Goal: Navigation & Orientation: Find specific page/section

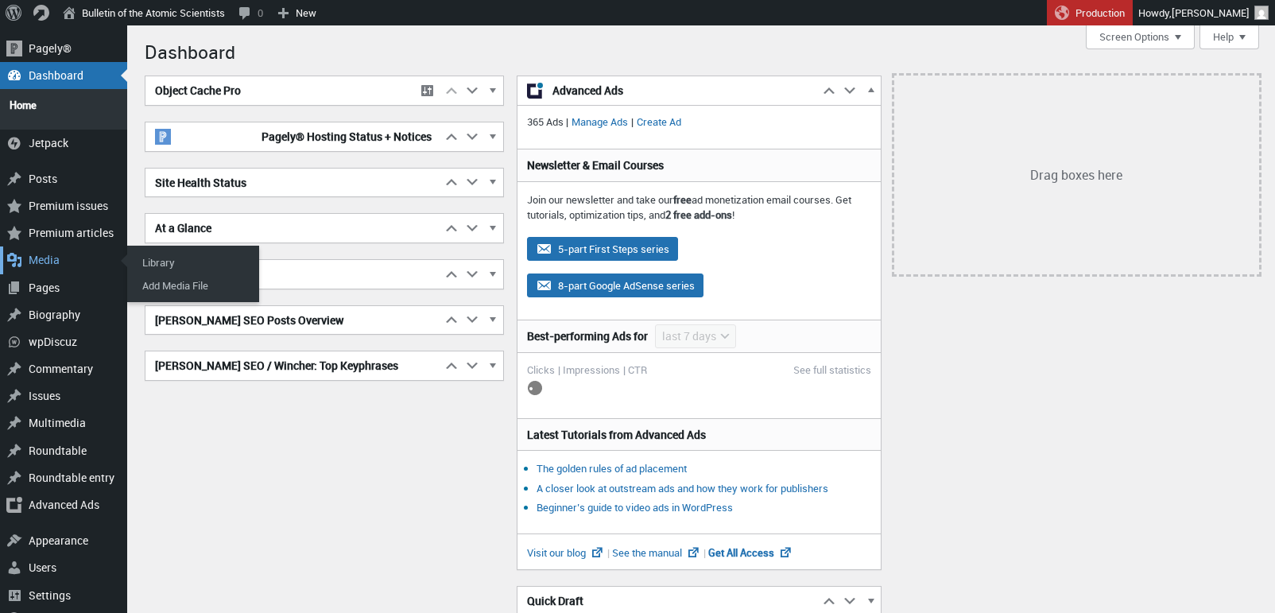
click at [44, 254] on div "Media" at bounding box center [63, 260] width 127 height 27
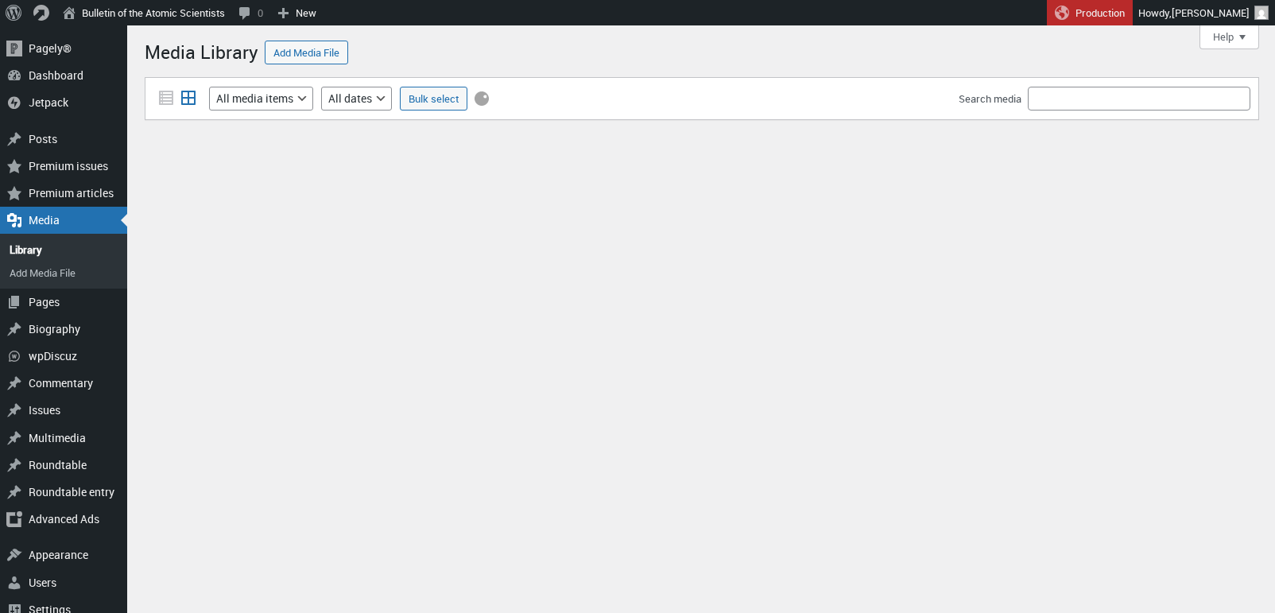
click at [746, 53] on div "Media Library Add Media File The grid view for the Media Library requires JavaS…" at bounding box center [702, 103] width 1115 height 140
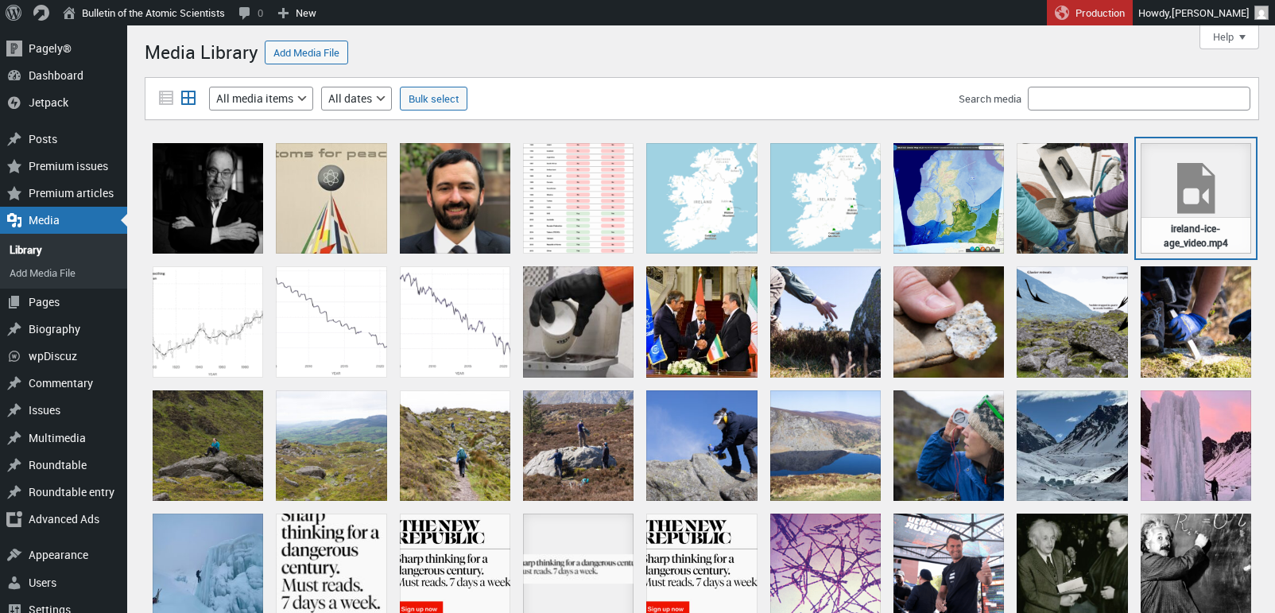
click at [1176, 179] on div "ireland-ice-age_video.mp4" at bounding box center [1196, 198] width 111 height 111
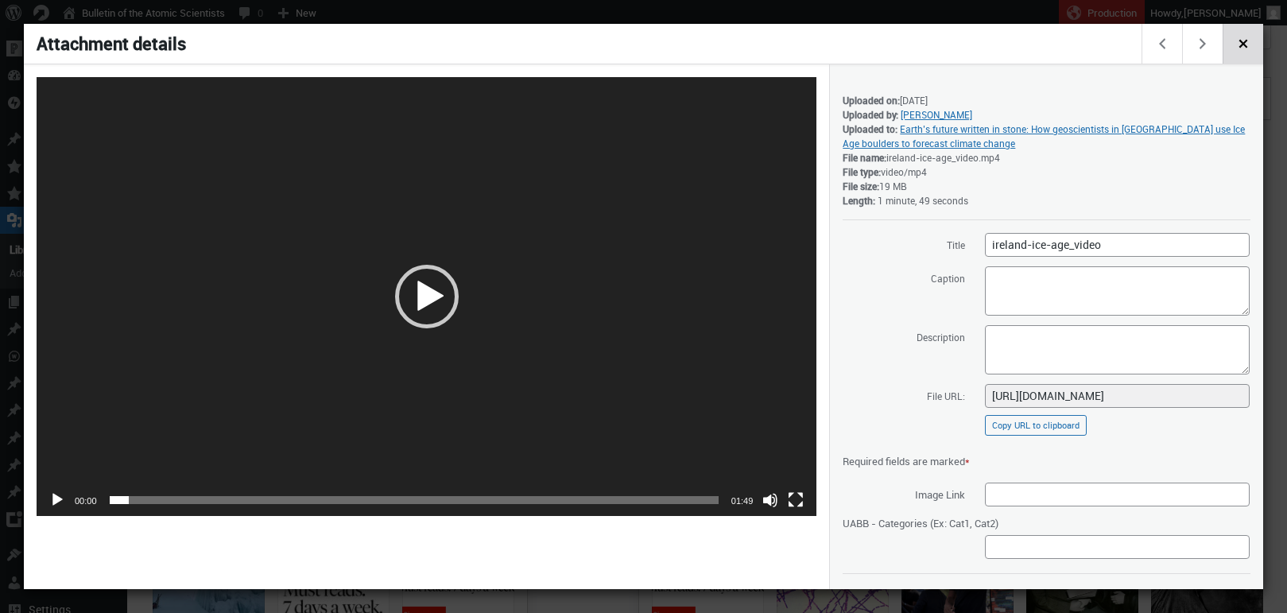
click at [1244, 44] on span "Close dialog" at bounding box center [1243, 42] width 17 height 13
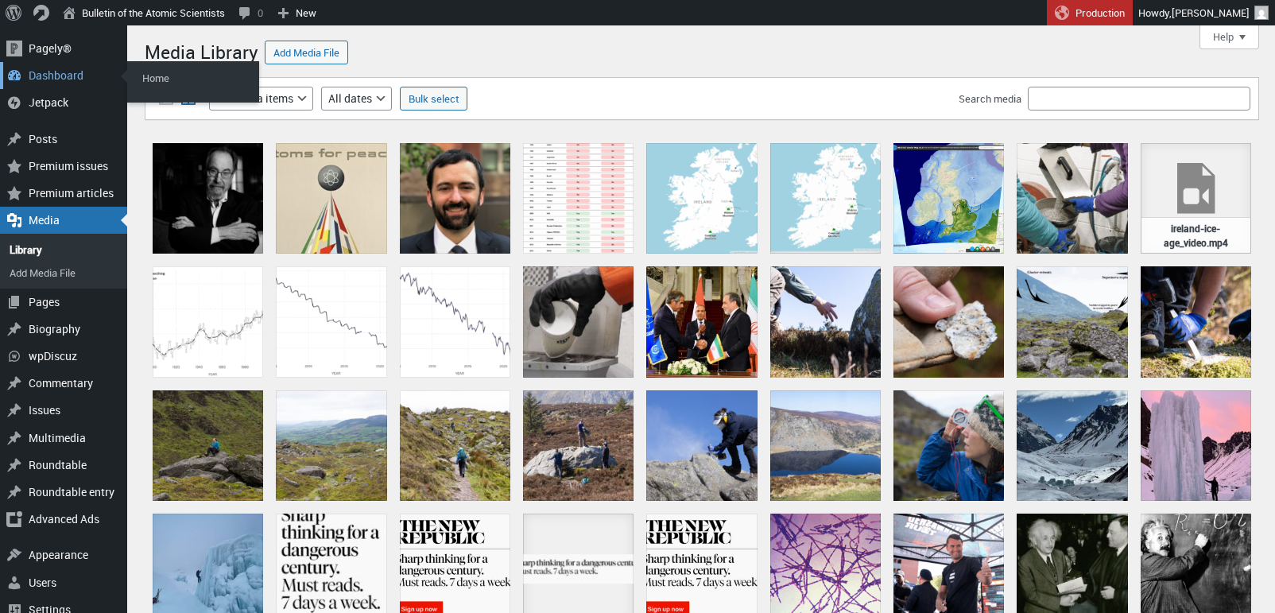
click at [54, 76] on div "Dashboard" at bounding box center [63, 75] width 127 height 27
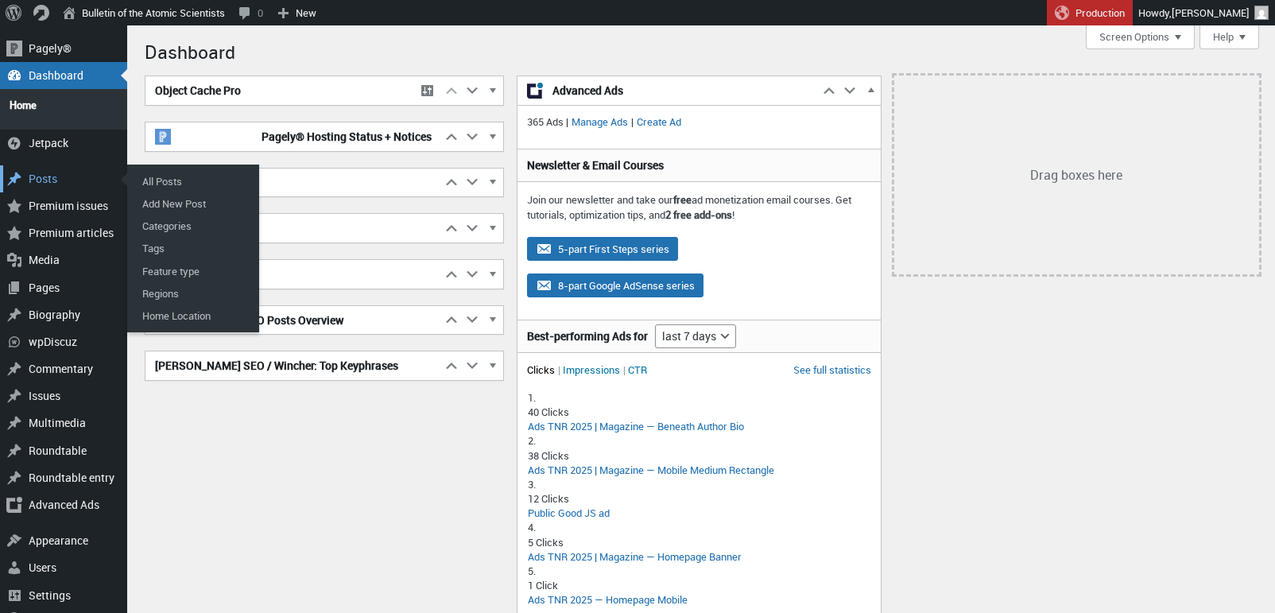
click at [37, 171] on div "Posts" at bounding box center [63, 178] width 127 height 27
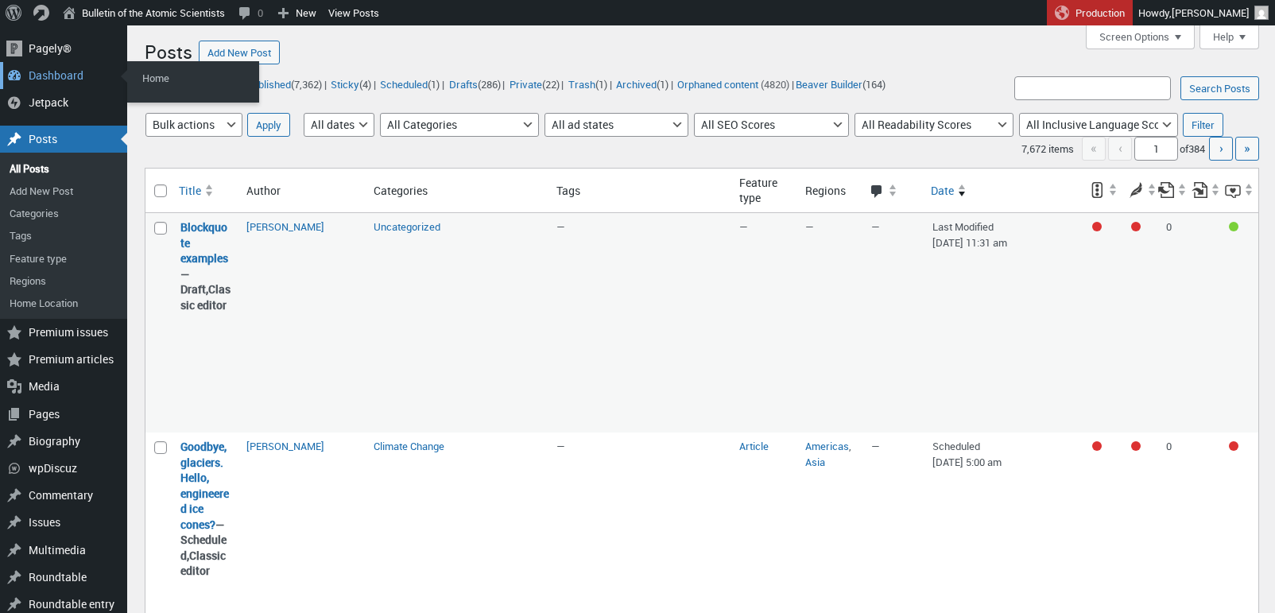
click at [60, 76] on div "Dashboard" at bounding box center [63, 75] width 127 height 27
